Goal: Entertainment & Leisure: Consume media (video, audio)

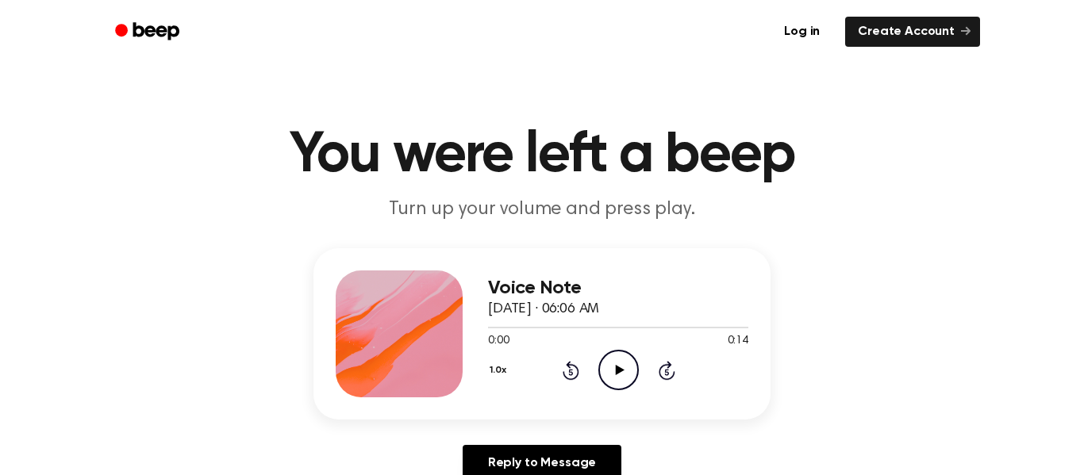
click at [607, 375] on icon "Play Audio" at bounding box center [618, 370] width 40 height 40
click at [556, 359] on div "1.0x Rewind 5 seconds Pause Audio Skip 5 seconds" at bounding box center [618, 370] width 260 height 40
click at [567, 367] on icon at bounding box center [571, 370] width 17 height 19
click at [577, 373] on icon at bounding box center [571, 370] width 17 height 19
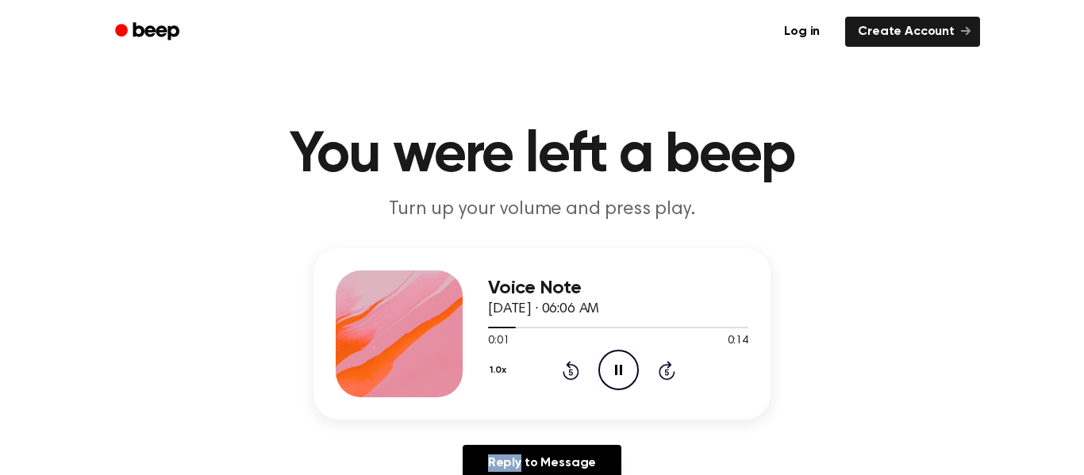
click at [577, 373] on icon at bounding box center [571, 370] width 17 height 19
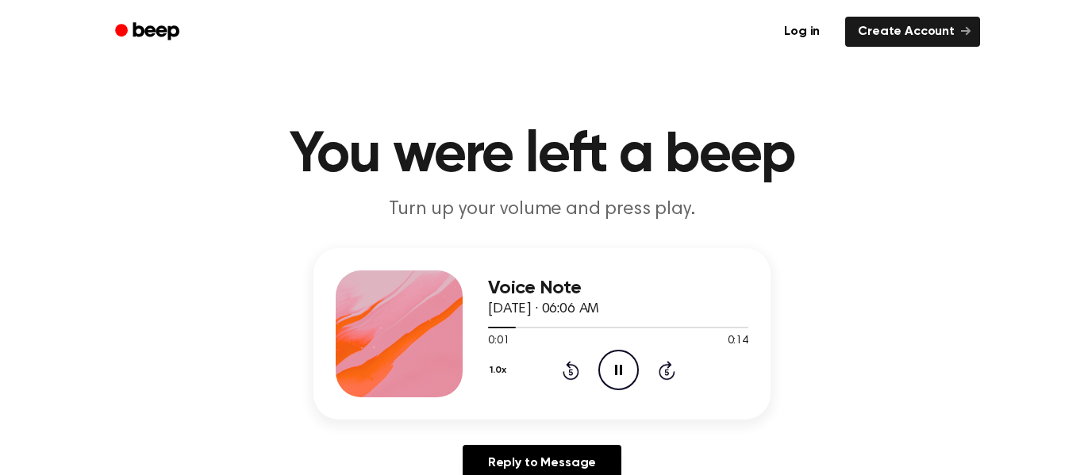
click at [577, 373] on icon at bounding box center [571, 370] width 17 height 19
click at [607, 365] on icon "Pause Audio" at bounding box center [618, 370] width 40 height 40
click at [607, 365] on icon "Play Audio" at bounding box center [618, 370] width 40 height 40
click at [609, 363] on icon "Pause Audio" at bounding box center [618, 370] width 40 height 40
click at [609, 363] on icon "Play Audio" at bounding box center [618, 370] width 40 height 40
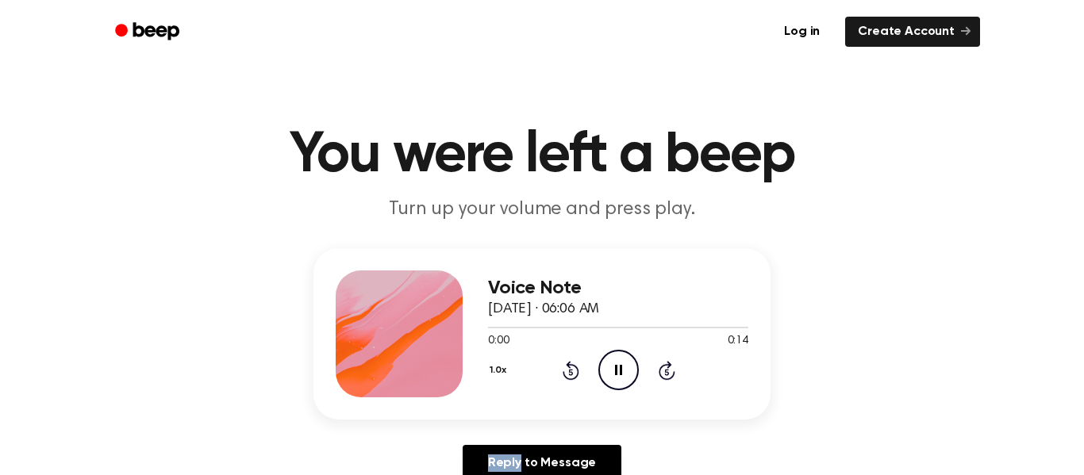
click at [609, 363] on icon "Pause Audio" at bounding box center [618, 370] width 40 height 40
click at [609, 363] on icon "Play Audio" at bounding box center [618, 370] width 40 height 40
click at [605, 367] on icon "Play Audio" at bounding box center [618, 370] width 40 height 40
